Goal: Task Accomplishment & Management: Complete application form

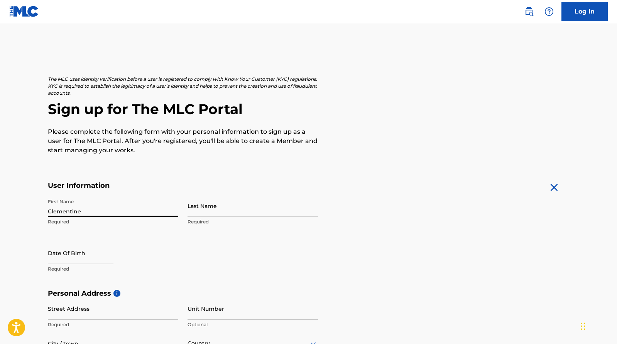
type input "Clementine"
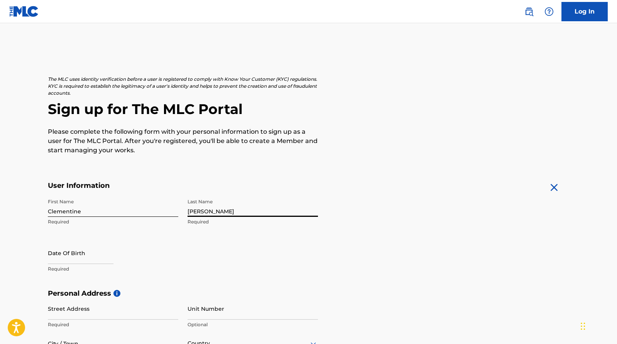
type input "[PERSON_NAME]"
select select "8"
select select "2025"
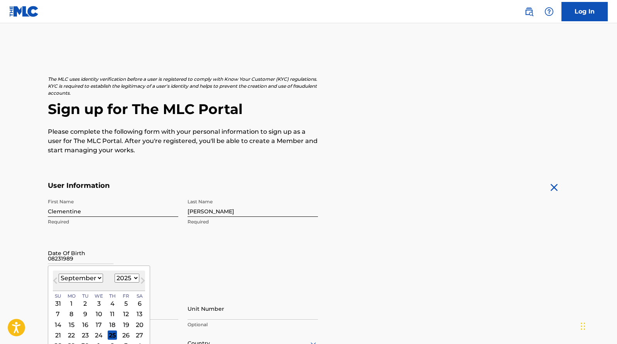
type input "08231989"
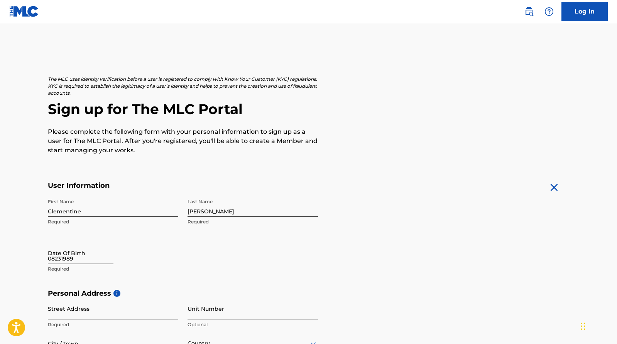
select select "8"
select select "2025"
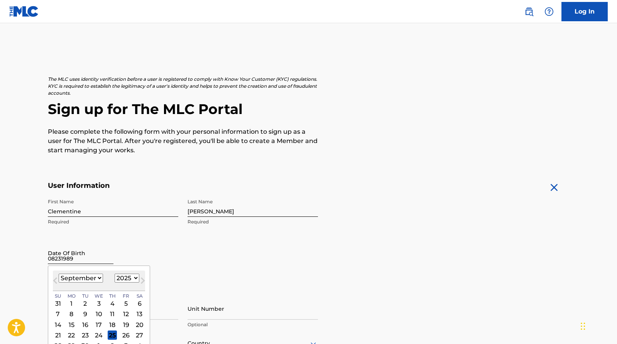
click at [54, 260] on input "08231989" at bounding box center [81, 253] width 66 height 22
type input "[DATE]"
click at [239, 265] on div "First Name [PERSON_NAME] Required Last Name [PERSON_NAME] Required Date Of Birt…" at bounding box center [183, 242] width 270 height 94
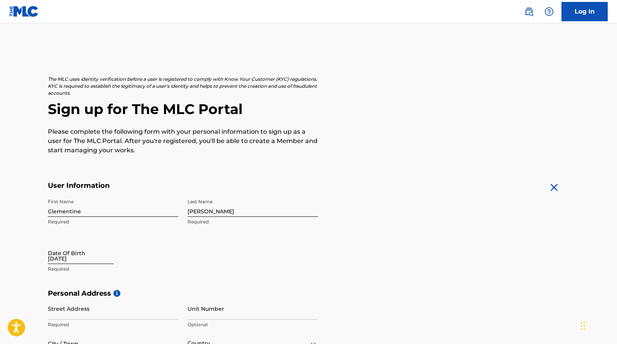
click at [64, 254] on input "[DATE]" at bounding box center [81, 253] width 66 height 22
select select "8"
select select "2025"
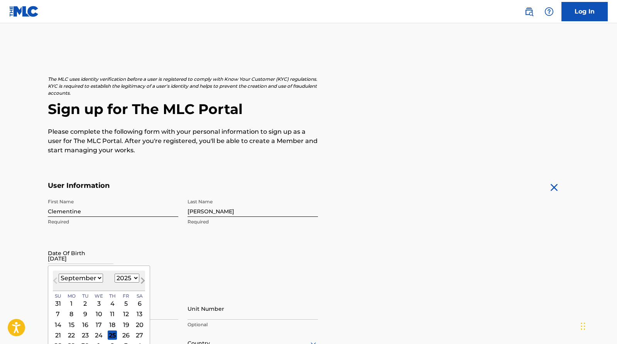
click at [142, 279] on span "Next Month" at bounding box center [142, 282] width 0 height 12
select select "9"
select select "1989"
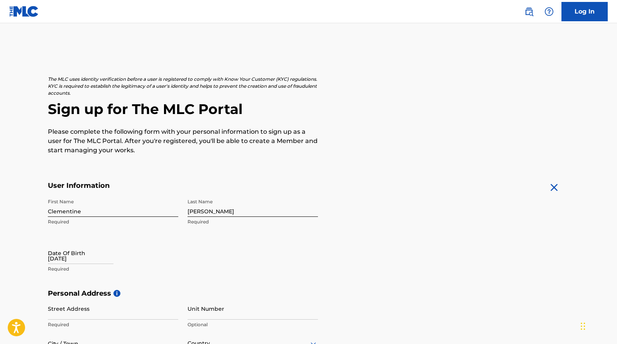
click at [228, 261] on div "First Name [PERSON_NAME] Required Last Name [PERSON_NAME] Required Date Of Birt…" at bounding box center [183, 242] width 270 height 94
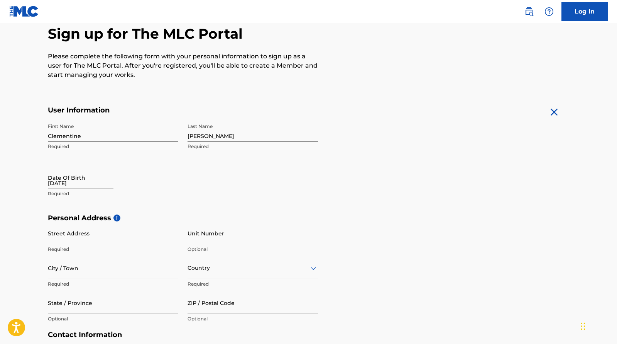
scroll to position [78, 0]
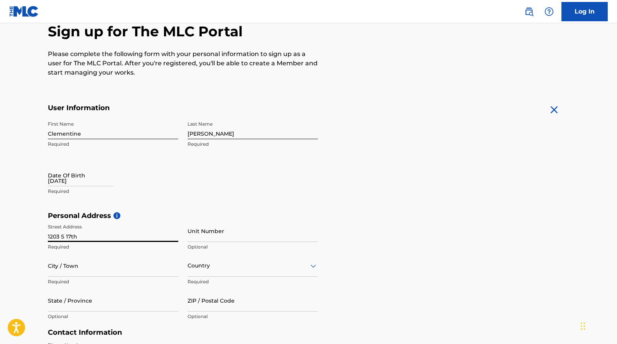
type input "1203 S 17th"
type input "[STREET_ADDRESS]"
type input "Unit D"
type input "Maywood"
type input "[GEOGRAPHIC_DATA]"
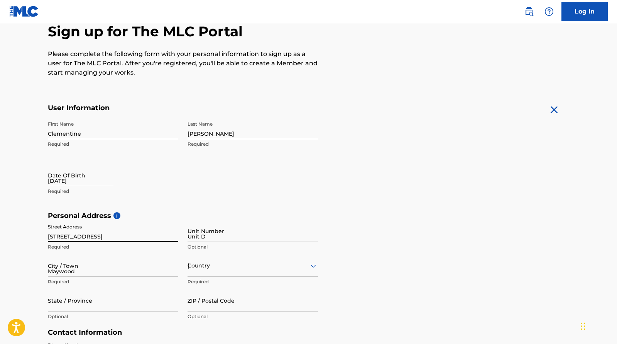
type input "IL"
type input "60153"
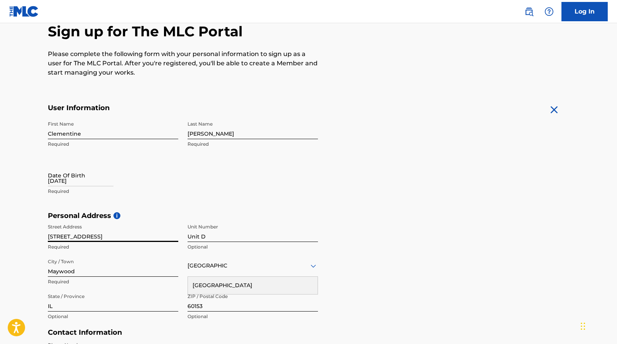
type input "[GEOGRAPHIC_DATA]"
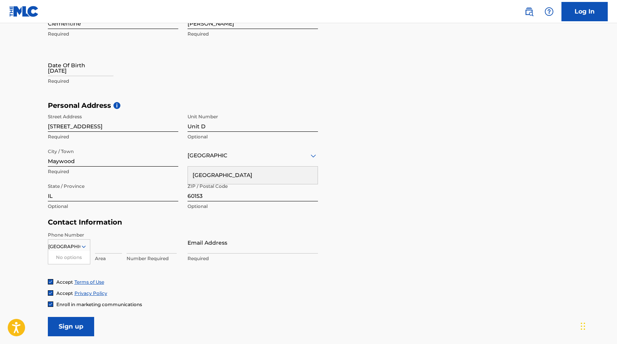
scroll to position [190, 0]
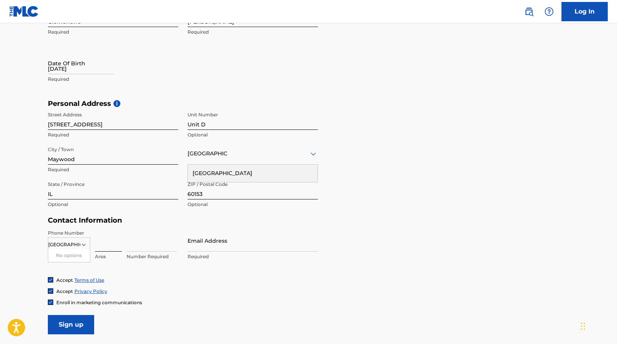
click at [105, 240] on input at bounding box center [108, 240] width 27 height 22
type input "7732259328"
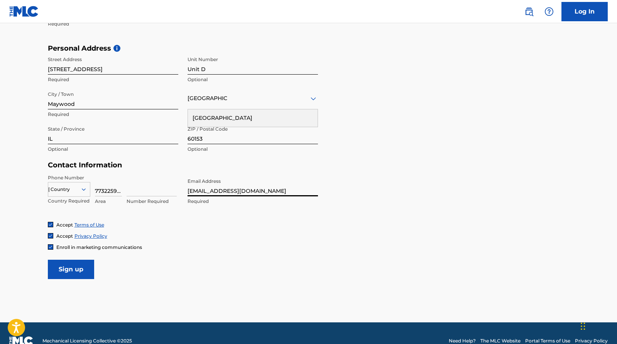
scroll to position [249, 0]
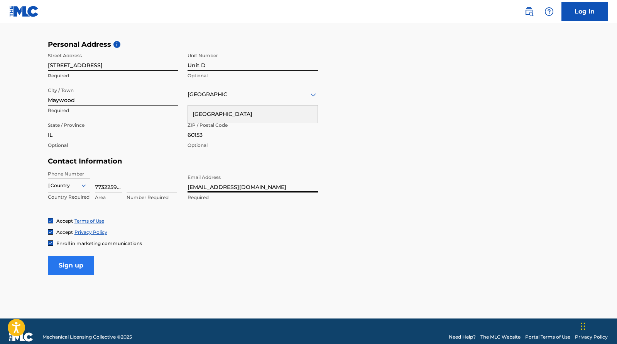
type input "[EMAIL_ADDRESS][DOMAIN_NAME]"
click at [68, 259] on input "Sign up" at bounding box center [71, 265] width 46 height 19
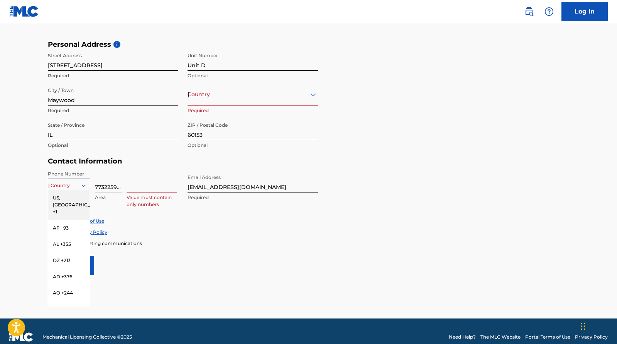
click at [56, 184] on div "[GEOGRAPHIC_DATA]" at bounding box center [69, 185] width 42 height 8
click at [57, 197] on div "US, [GEOGRAPHIC_DATA] +1" at bounding box center [69, 205] width 42 height 30
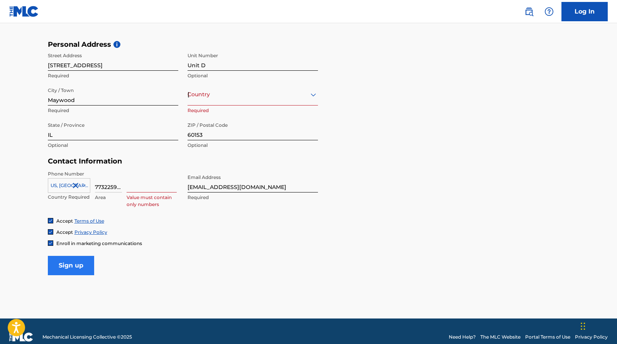
click at [68, 261] on input "Sign up" at bounding box center [71, 265] width 46 height 19
click at [137, 188] on input at bounding box center [152, 181] width 50 height 22
click at [106, 184] on input "7732259328" at bounding box center [108, 181] width 27 height 22
click at [107, 184] on input "7732259328" at bounding box center [108, 181] width 27 height 22
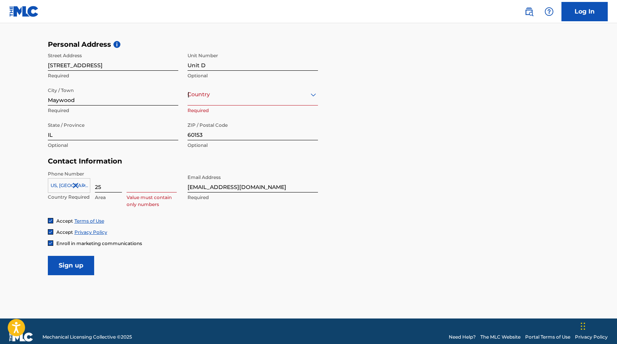
type input "2"
type input "773"
type input "2259328"
click at [73, 264] on input "Sign up" at bounding box center [71, 265] width 46 height 19
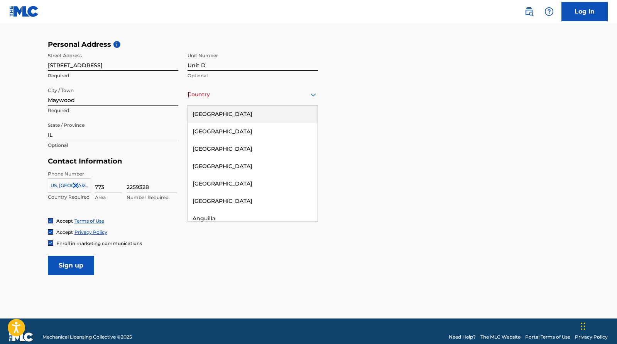
click at [226, 98] on div "[GEOGRAPHIC_DATA]" at bounding box center [253, 95] width 130 height 10
click at [223, 112] on div "[GEOGRAPHIC_DATA]" at bounding box center [253, 113] width 130 height 17
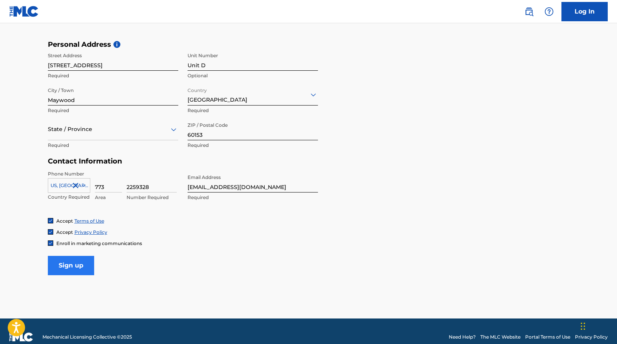
click at [64, 267] on input "Sign up" at bounding box center [71, 265] width 46 height 19
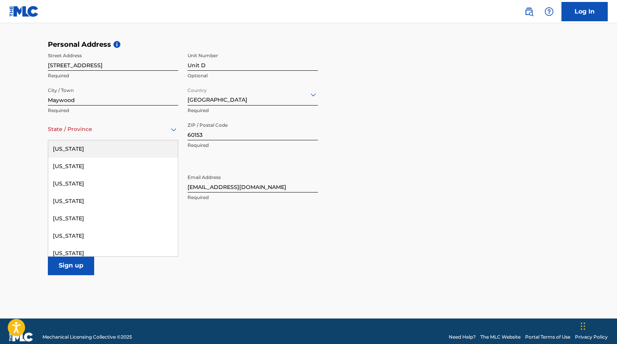
click at [87, 137] on div "State / Province" at bounding box center [113, 129] width 130 height 22
type input "ill"
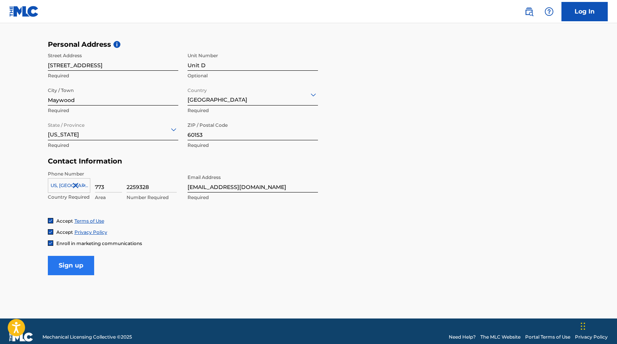
click at [68, 262] on input "Sign up" at bounding box center [71, 265] width 46 height 19
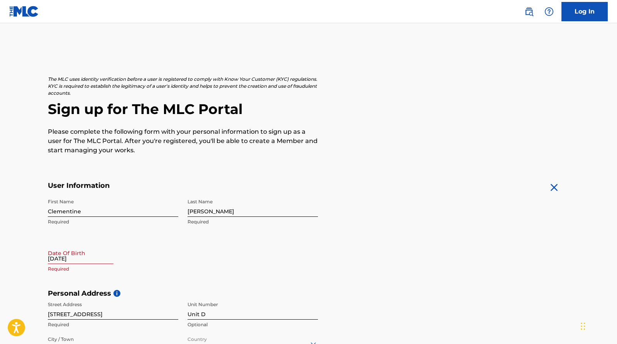
scroll to position [0, 0]
click at [83, 258] on input "[DATE]" at bounding box center [81, 253] width 66 height 22
select select "8"
select select "2025"
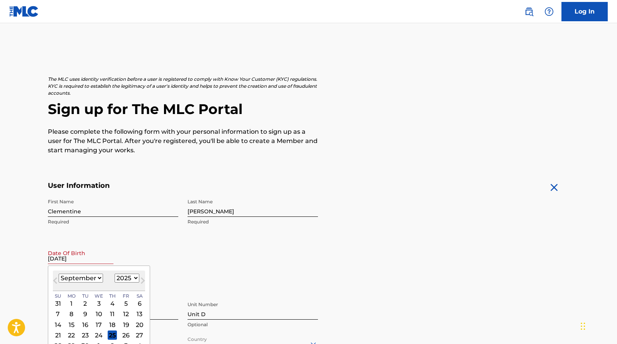
select select "7"
select select "1989"
click at [172, 77] on p "The MLC uses identity verification before a user is registered to comply with K…" at bounding box center [183, 86] width 270 height 21
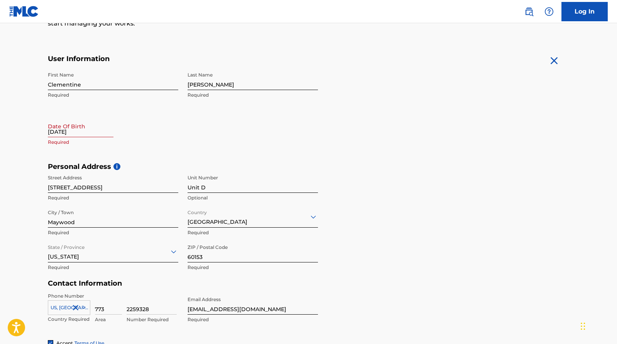
scroll to position [126, 0]
click at [93, 136] on input "[DATE]" at bounding box center [81, 127] width 66 height 22
select select "8"
select select "2025"
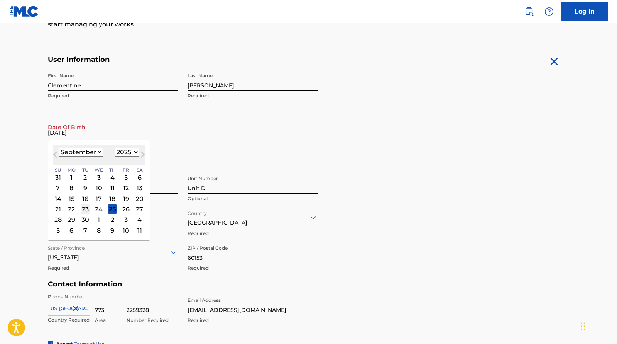
click at [83, 208] on div "23" at bounding box center [85, 208] width 9 height 9
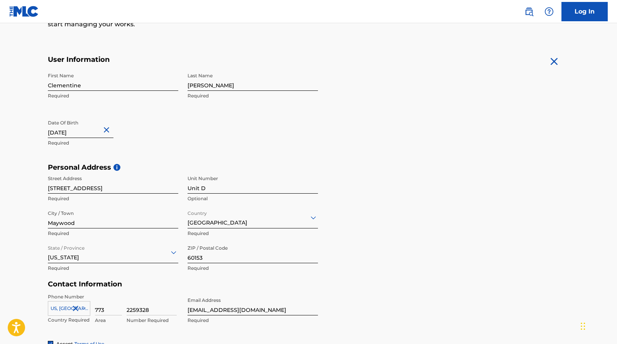
click at [87, 129] on input "[DATE]" at bounding box center [81, 127] width 66 height 22
select select "8"
select select "2025"
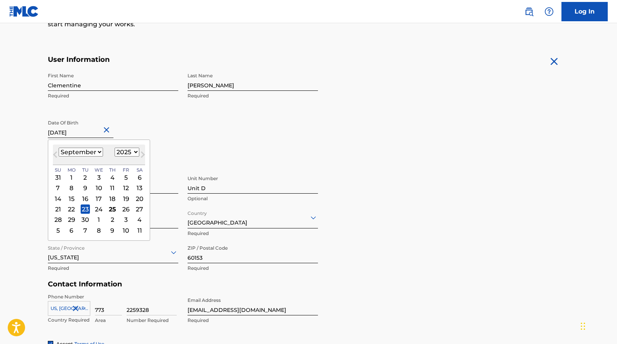
click at [104, 130] on input "[DATE]" at bounding box center [81, 127] width 66 height 22
type input "[DATE]"
select select "1989"
type input "[DATE]"
select select "7"
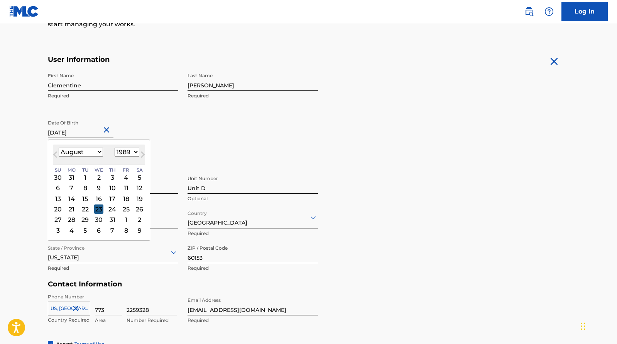
click at [96, 208] on div "23" at bounding box center [98, 208] width 9 height 9
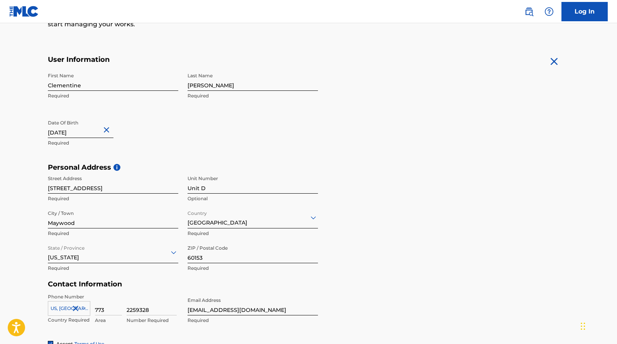
click at [194, 147] on div "First Name [PERSON_NAME] Required Last Name [PERSON_NAME] Required Date Of Birt…" at bounding box center [183, 116] width 270 height 94
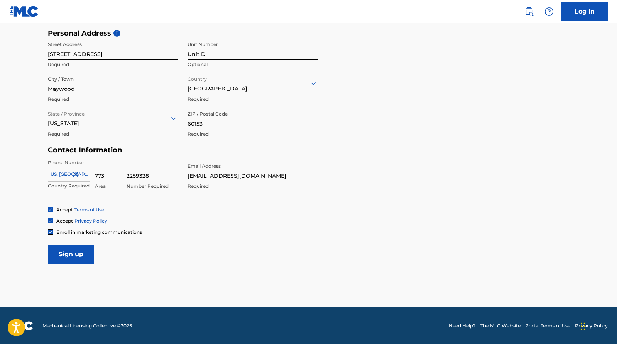
scroll to position [259, 0]
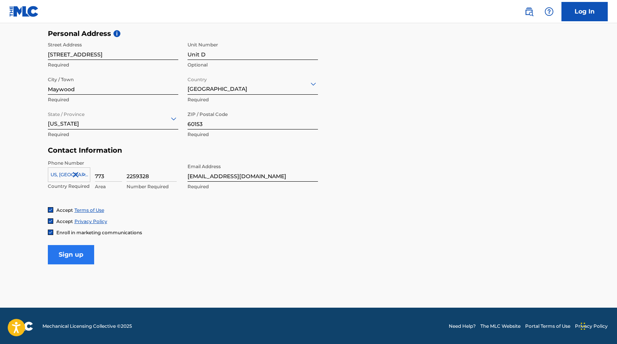
click at [74, 254] on input "Sign up" at bounding box center [71, 254] width 46 height 19
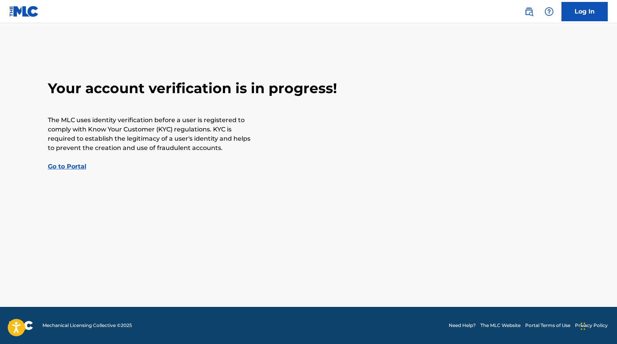
click at [52, 165] on link "Go to Portal" at bounding box center [67, 166] width 39 height 7
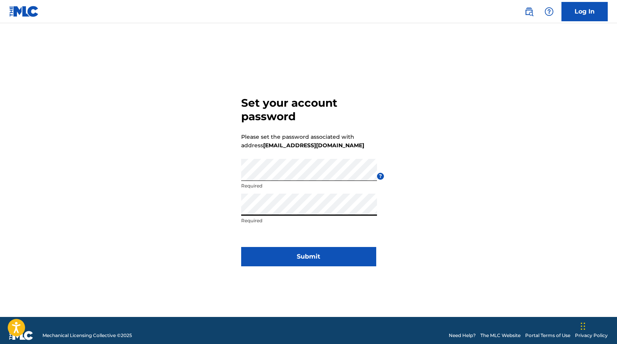
click at [308, 256] on button "Submit" at bounding box center [308, 256] width 135 height 19
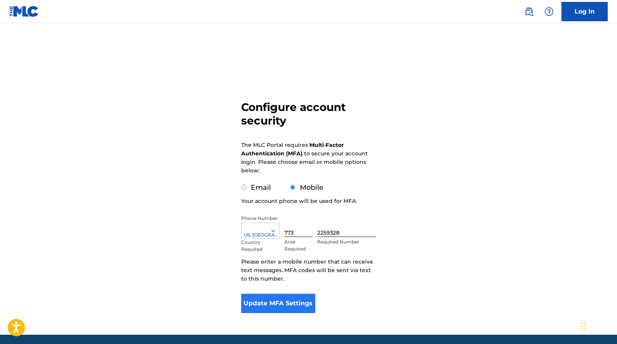
click at [284, 307] on button "Update MFA Settings" at bounding box center [278, 302] width 74 height 19
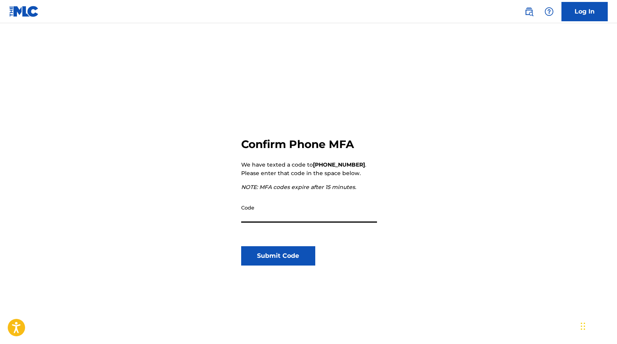
click at [296, 222] on input "Code" at bounding box center [309, 211] width 136 height 22
type input "261525"
click at [278, 256] on button "Submit Code" at bounding box center [278, 255] width 74 height 19
type input "261525"
click at [256, 259] on button "Submit Code" at bounding box center [278, 255] width 74 height 19
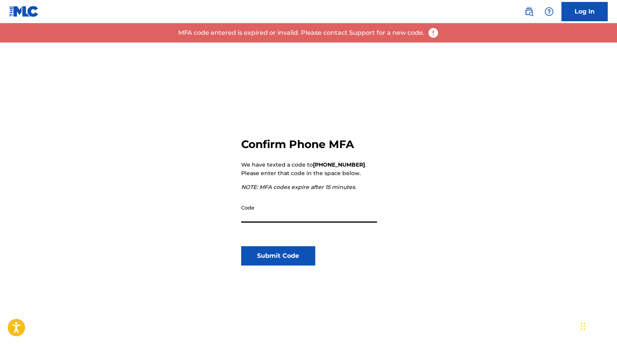
click at [270, 217] on input "Code" at bounding box center [309, 211] width 136 height 22
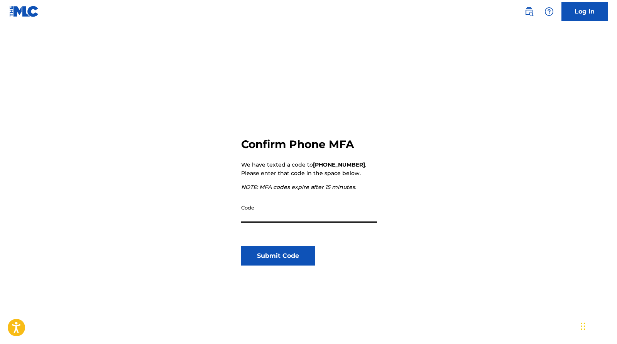
click at [270, 217] on input "Code" at bounding box center [309, 211] width 136 height 22
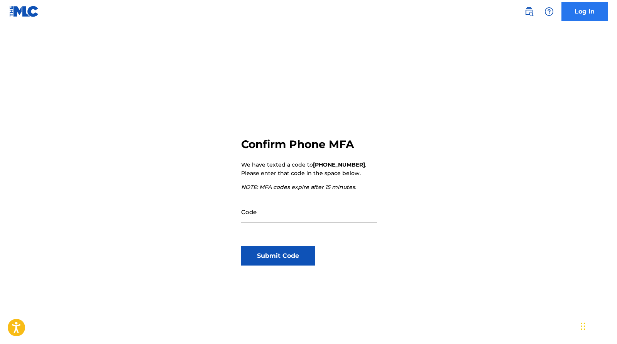
click at [582, 13] on link "Log In" at bounding box center [585, 11] width 46 height 19
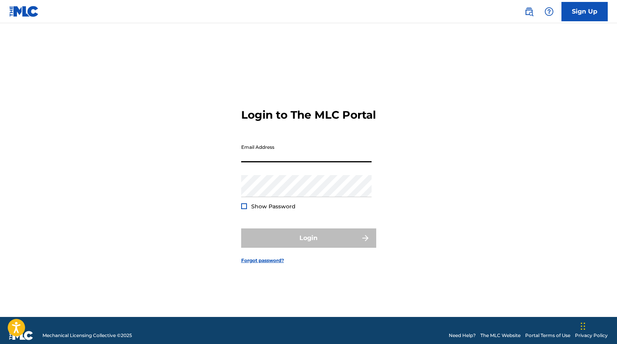
click at [292, 161] on input "Email Address" at bounding box center [306, 151] width 130 height 22
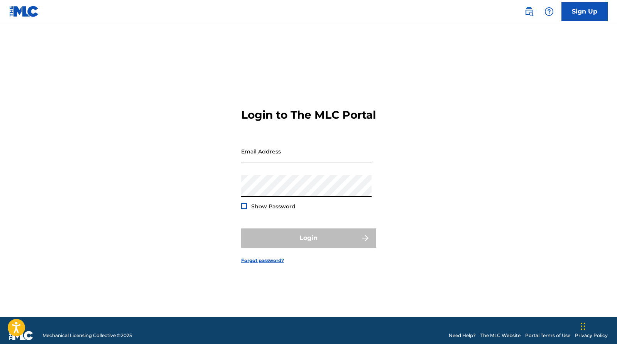
type input "[EMAIL_ADDRESS][DOMAIN_NAME]"
click at [308, 244] on button "Login" at bounding box center [308, 237] width 135 height 19
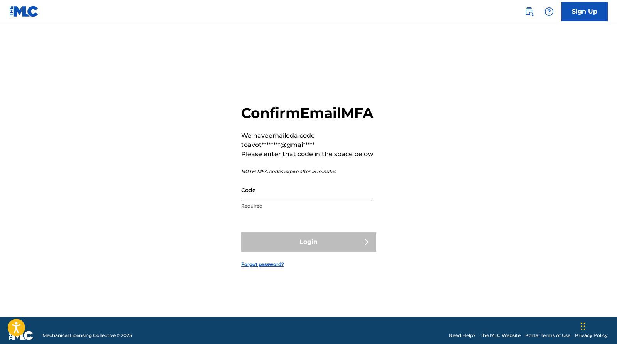
click at [273, 201] on input "Code" at bounding box center [306, 190] width 130 height 22
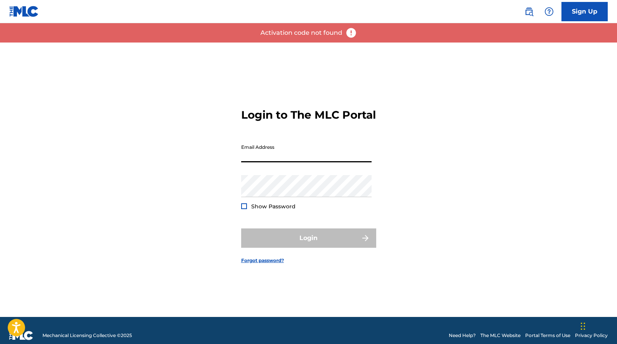
type input "[EMAIL_ADDRESS][DOMAIN_NAME]"
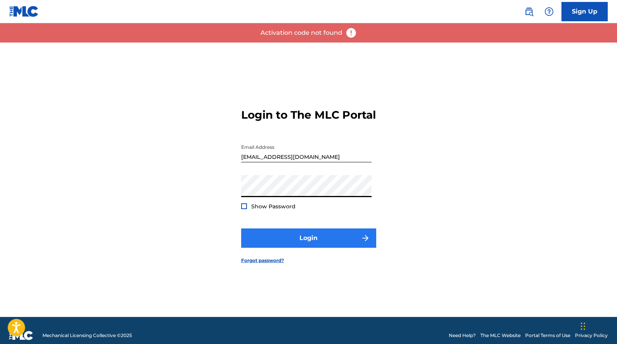
click at [276, 242] on button "Login" at bounding box center [308, 237] width 135 height 19
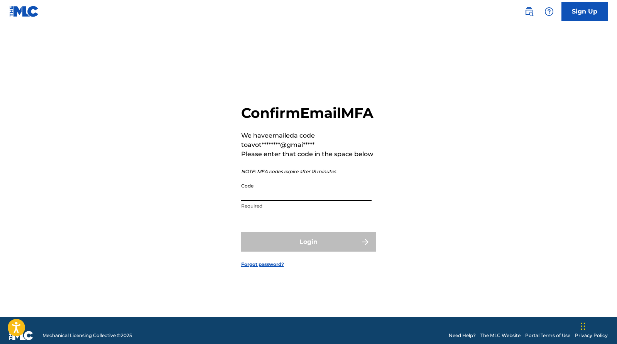
click at [278, 201] on input "Code" at bounding box center [306, 190] width 130 height 22
paste input "073574"
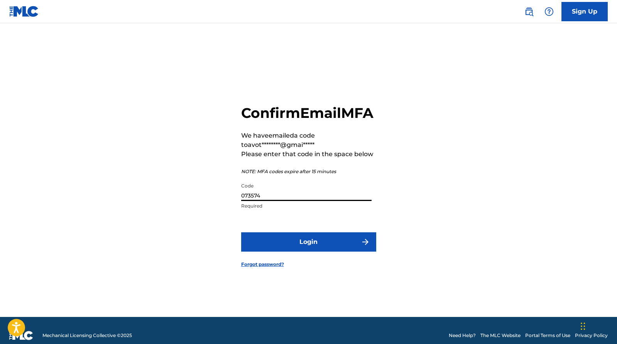
type input "073574"
click at [308, 250] on button "Login" at bounding box center [308, 241] width 135 height 19
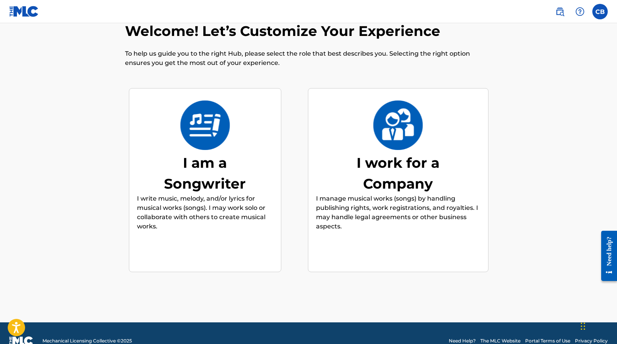
click at [158, 164] on div "I am a Songwriter" at bounding box center [205, 173] width 116 height 42
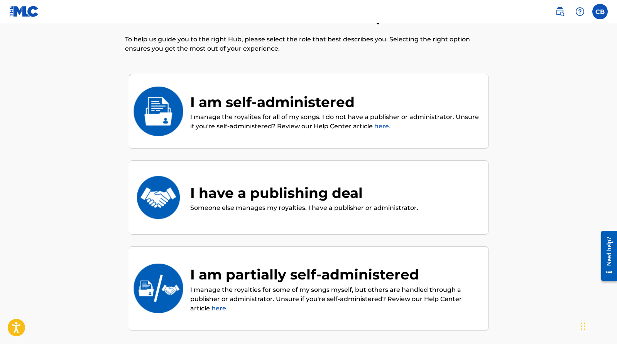
click at [209, 129] on p "I manage the royalites for all of my songs. I do not have a publisher or admini…" at bounding box center [335, 121] width 290 height 19
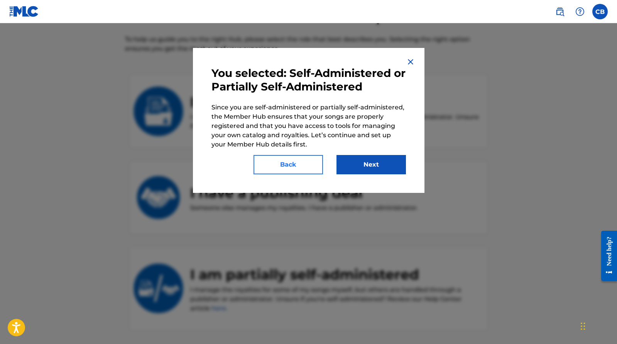
click at [274, 162] on button "Back" at bounding box center [288, 164] width 69 height 19
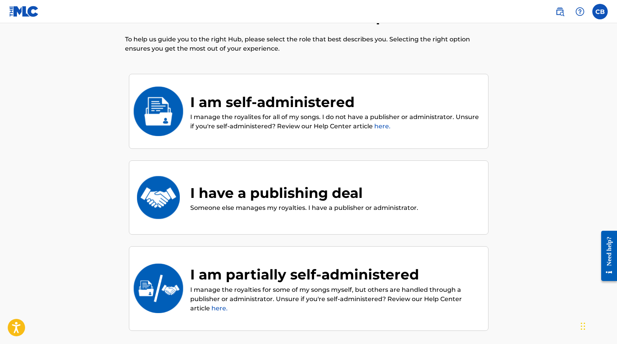
click at [383, 123] on link "here." at bounding box center [382, 125] width 16 height 7
click at [264, 115] on p "I manage the royalites for all of my songs. I do not have a publisher or admini…" at bounding box center [335, 121] width 290 height 19
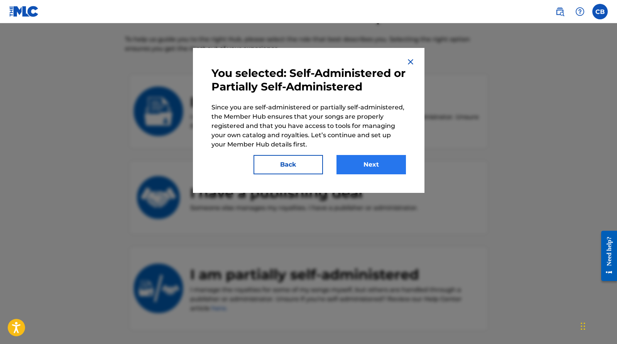
click at [379, 167] on button "Next" at bounding box center [371, 164] width 69 height 19
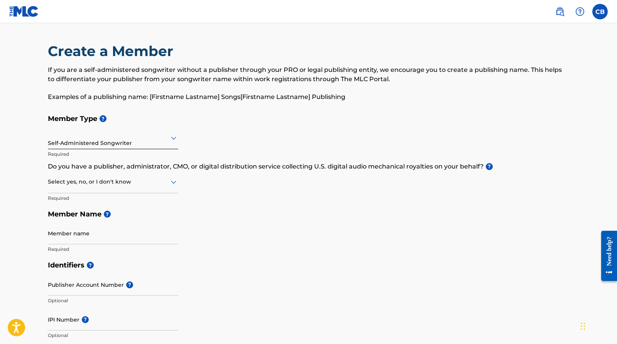
click at [109, 185] on div at bounding box center [113, 182] width 130 height 10
click at [157, 205] on div "Yes" at bounding box center [113, 201] width 130 height 17
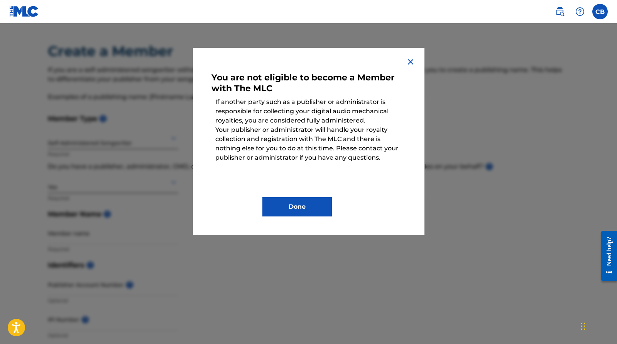
click at [411, 60] on img at bounding box center [410, 61] width 9 height 9
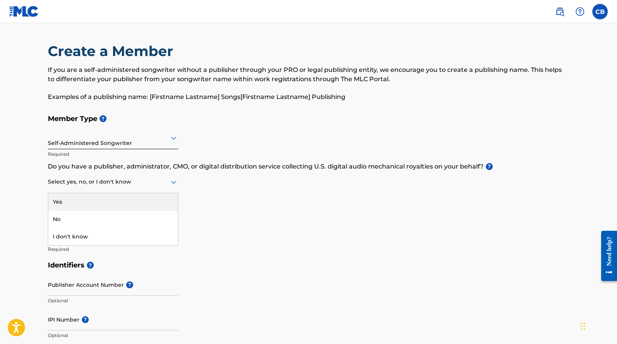
click at [125, 187] on div "Select yes, no, or I don't know" at bounding box center [113, 182] width 130 height 22
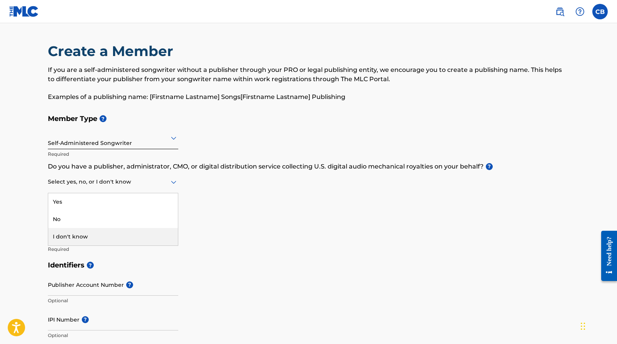
click at [112, 233] on div "I don't know" at bounding box center [113, 236] width 130 height 17
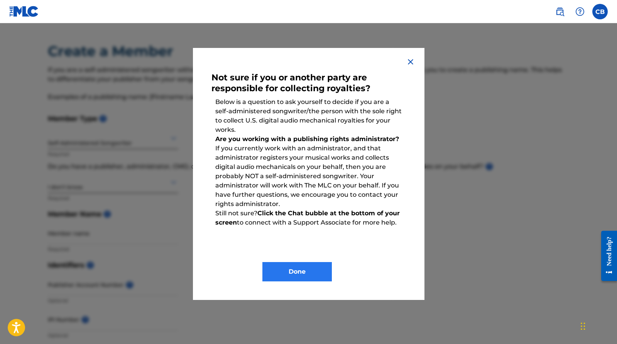
click at [273, 272] on button "Done" at bounding box center [296, 271] width 69 height 19
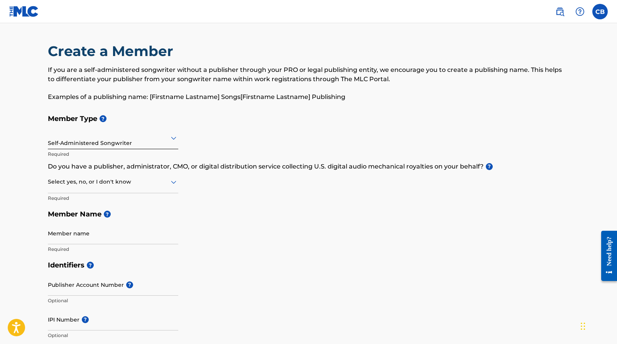
click at [141, 145] on div "Self-Administered Songwriter" at bounding box center [113, 137] width 130 height 19
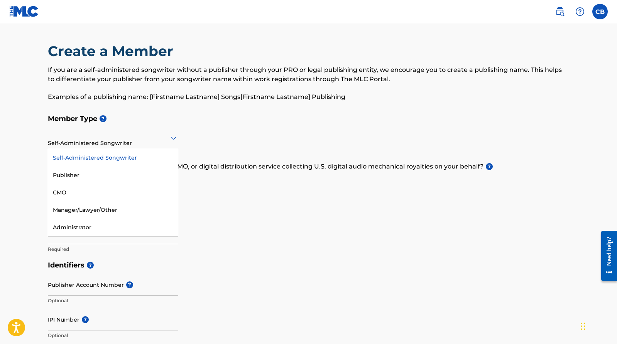
click at [134, 161] on div "Self-Administered Songwriter" at bounding box center [113, 157] width 130 height 17
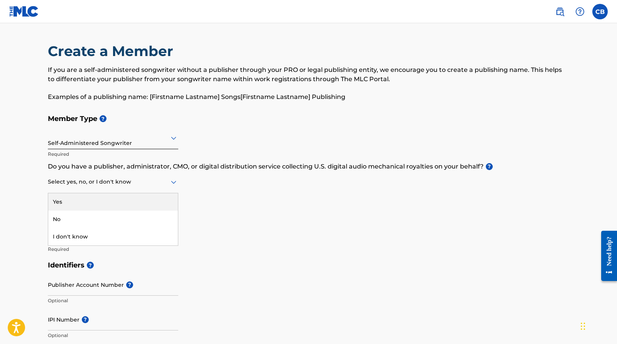
click at [152, 185] on div at bounding box center [113, 182] width 130 height 10
click at [147, 212] on div "No" at bounding box center [113, 218] width 130 height 17
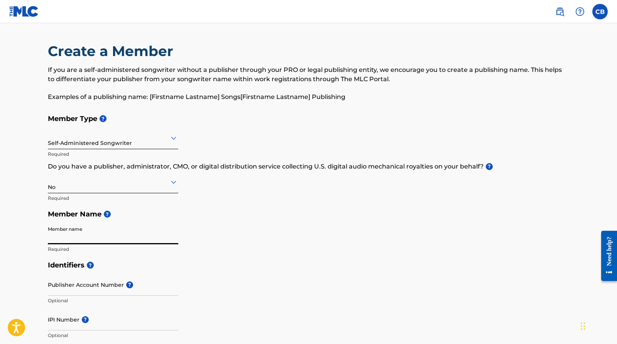
type input "Clementine Bassett"
click at [110, 287] on input "Publisher Account Number ?" at bounding box center [113, 284] width 130 height 22
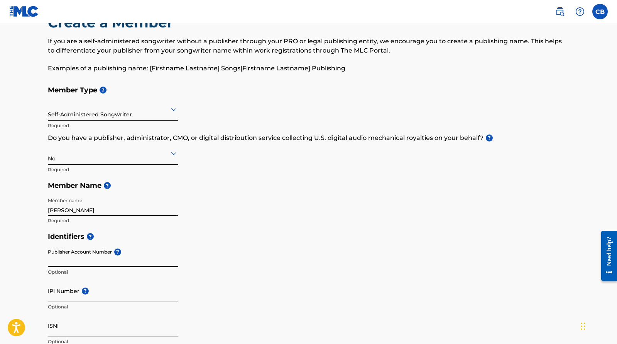
scroll to position [51, 0]
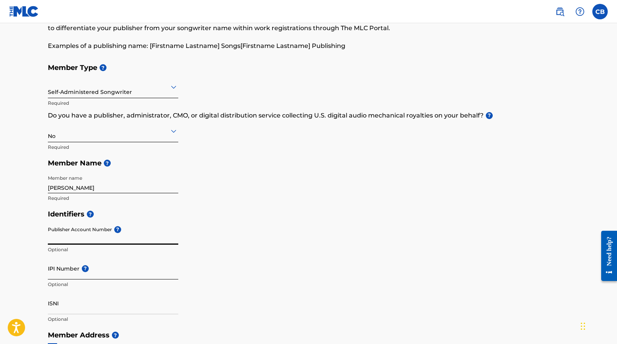
click at [120, 269] on input "IPI Number ?" at bounding box center [113, 268] width 130 height 22
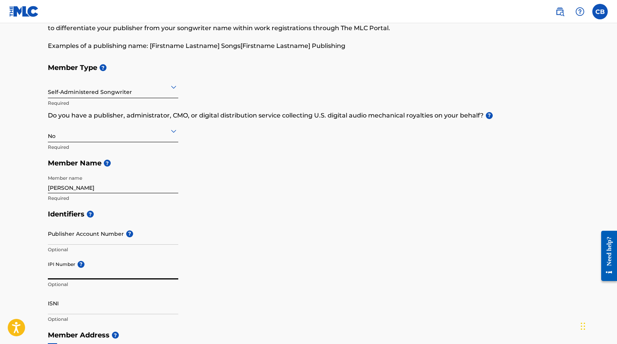
paste input "1253286946"
type input "1253286946"
click at [72, 243] on input "Publisher Account Number ?" at bounding box center [113, 233] width 130 height 22
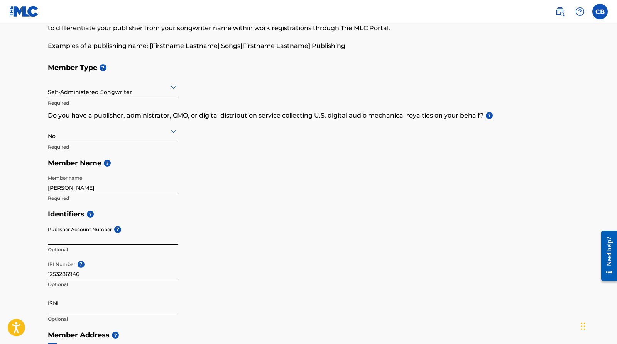
paste input "7539219"
type input "7"
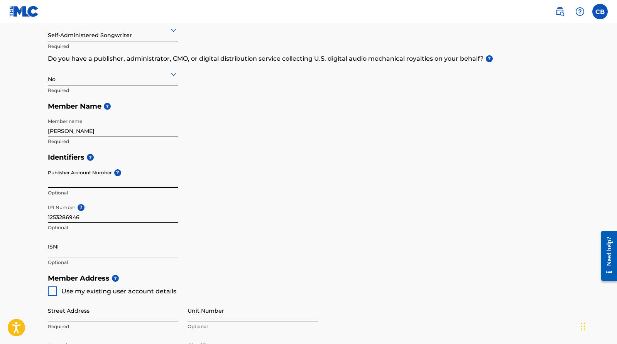
scroll to position [107, 0]
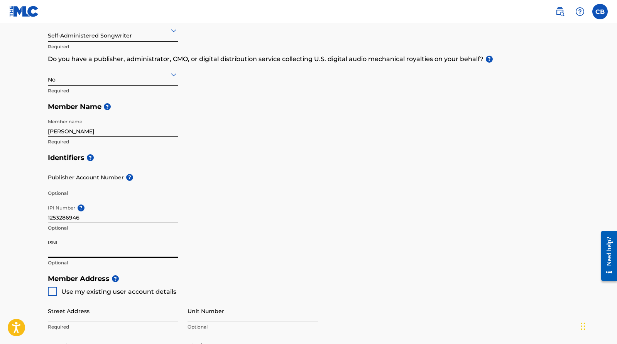
click at [99, 254] on input "ISNI" at bounding box center [113, 246] width 130 height 22
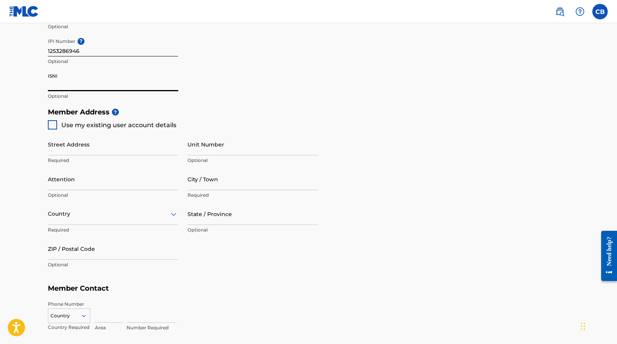
scroll to position [274, 0]
click at [53, 122] on div at bounding box center [52, 124] width 9 height 9
type input "[STREET_ADDRESS]"
type input "Maywood"
type input "60153"
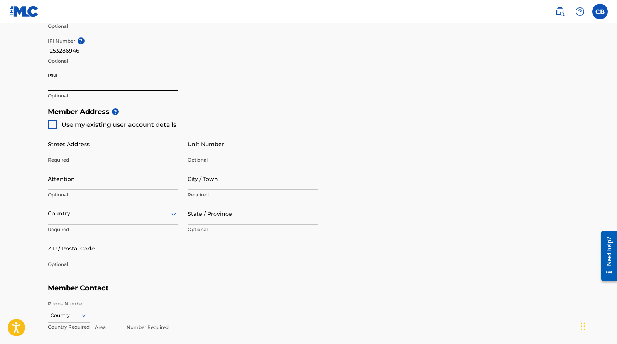
type input "773"
type input "2259328"
type input "[EMAIL_ADDRESS][DOMAIN_NAME]"
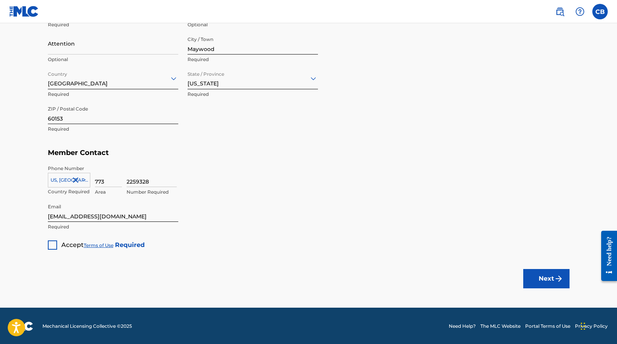
scroll to position [409, 0]
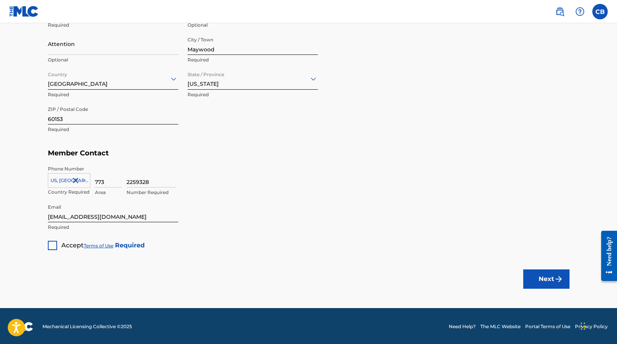
click at [54, 244] on div at bounding box center [52, 244] width 9 height 9
click at [539, 278] on button "Next" at bounding box center [546, 278] width 46 height 19
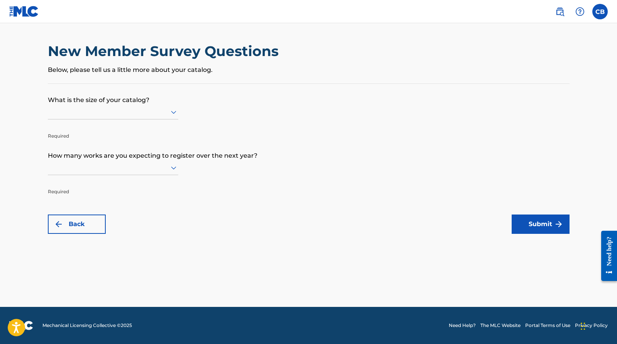
click at [168, 117] on div at bounding box center [113, 112] width 130 height 10
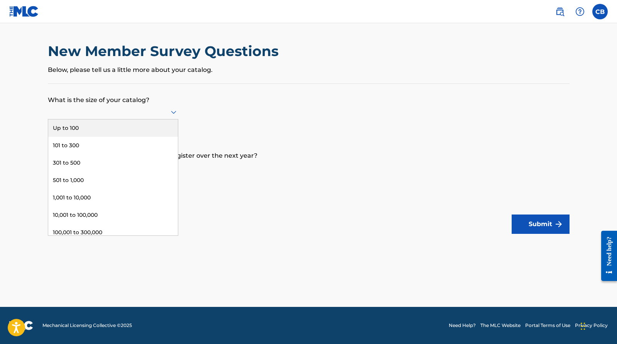
click at [156, 132] on div "Up to 100" at bounding box center [113, 127] width 130 height 17
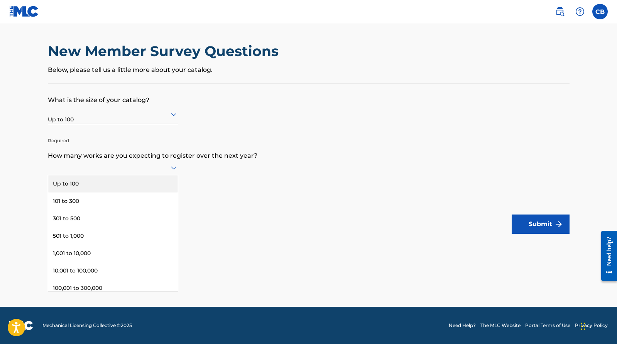
click at [154, 175] on div at bounding box center [113, 167] width 130 height 15
click at [145, 200] on div "101 to 300" at bounding box center [113, 200] width 130 height 17
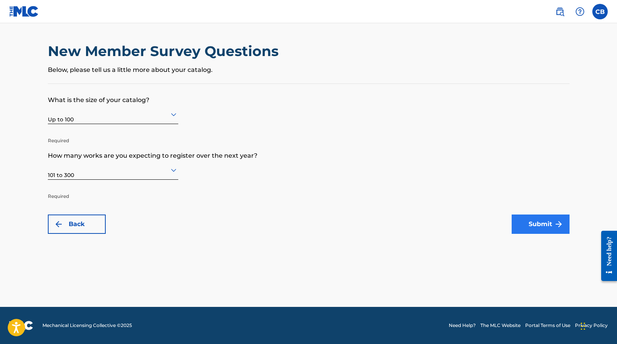
click at [543, 225] on button "Submit" at bounding box center [541, 223] width 58 height 19
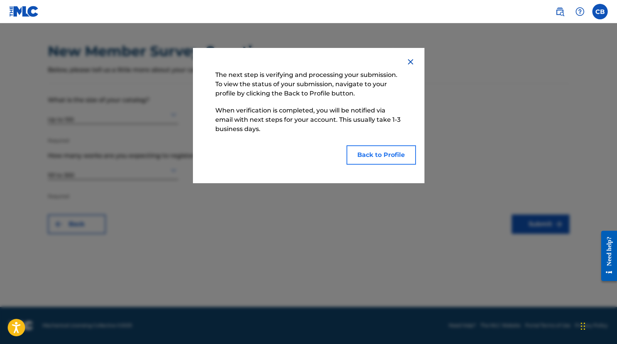
click at [406, 157] on button "Back to Profile" at bounding box center [381, 154] width 69 height 19
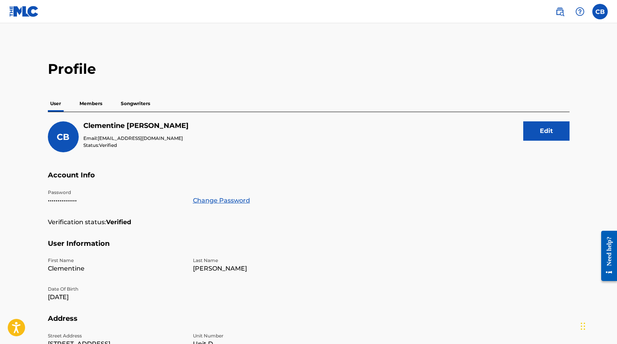
click at [134, 105] on p "Songwriters" at bounding box center [136, 103] width 34 height 16
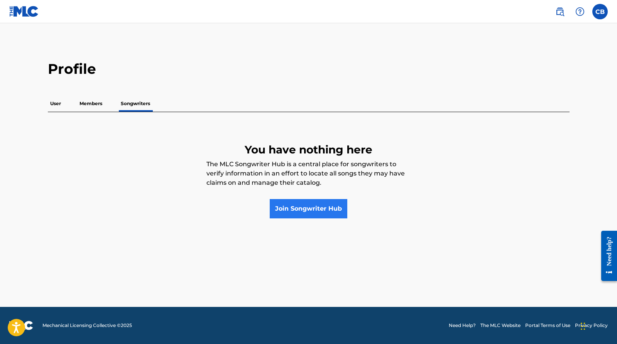
click at [306, 210] on link "Join Songwriter Hub" at bounding box center [309, 208] width 78 height 19
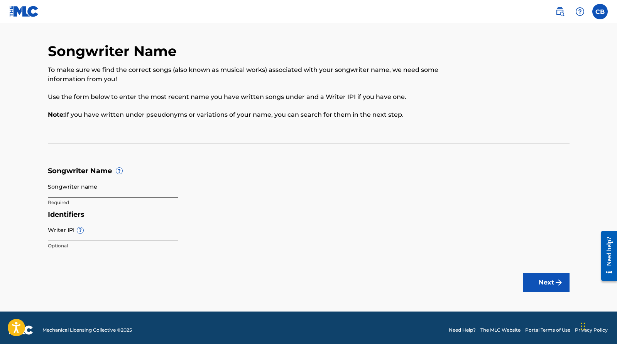
click at [168, 192] on input "Songwriter name" at bounding box center [113, 186] width 130 height 22
type input "Avo Wal"
click at [218, 228] on div "Identifiers Writer IPI ? Optional" at bounding box center [309, 232] width 522 height 44
click at [125, 230] on input "Writer IPI ?" at bounding box center [113, 229] width 130 height 22
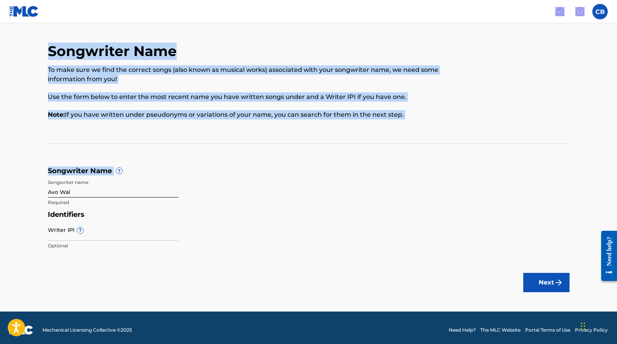
drag, startPoint x: 193, startPoint y: 157, endPoint x: 514, endPoint y: -3, distance: 359.1
click at [514, 0] on html "Accessibility Screen-Reader Guide, Feedback, and Issue Reporting | New window 0…" at bounding box center [308, 172] width 617 height 344
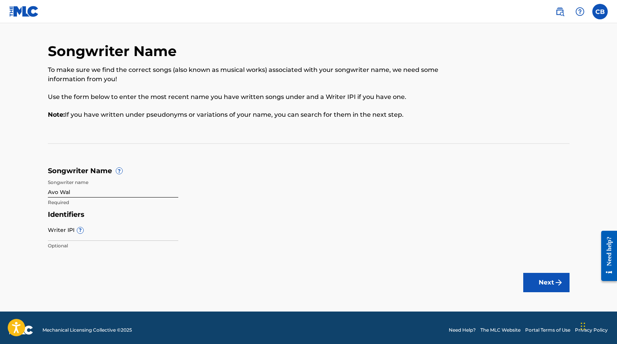
click at [29, 10] on img at bounding box center [24, 11] width 30 height 11
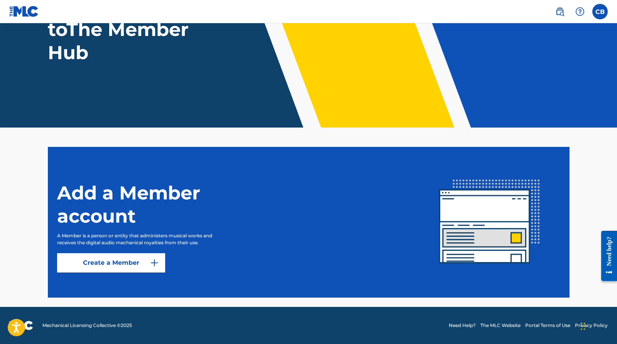
scroll to position [85, 0]
click at [33, 13] on img at bounding box center [24, 11] width 30 height 11
click at [151, 265] on img at bounding box center [154, 262] width 9 height 9
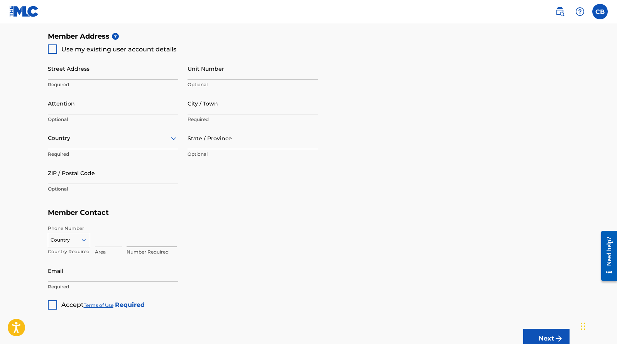
scroll to position [408, 0]
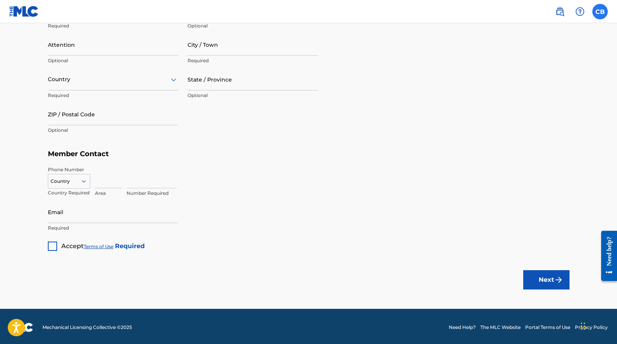
click at [602, 8] on label at bounding box center [600, 11] width 15 height 15
click at [600, 12] on input "CB Clementine Bassett avotheartist@gmail.com Notification Preferences Profile L…" at bounding box center [600, 12] width 0 height 0
click at [524, 97] on link "Profile" at bounding box center [523, 96] width 15 height 7
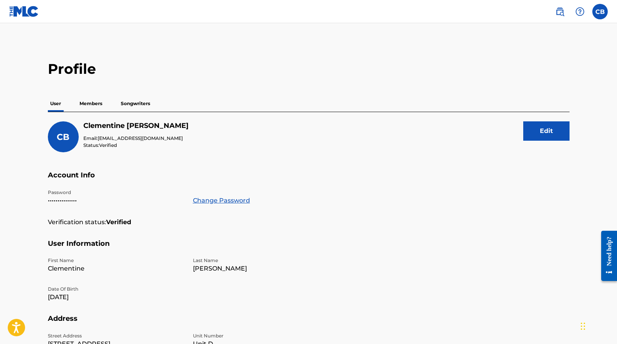
scroll to position [2, 0]
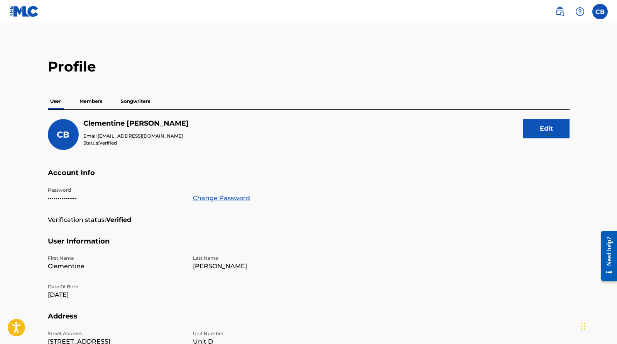
click at [90, 100] on p "Members" at bounding box center [90, 101] width 27 height 16
